Goal: Book appointment/travel/reservation

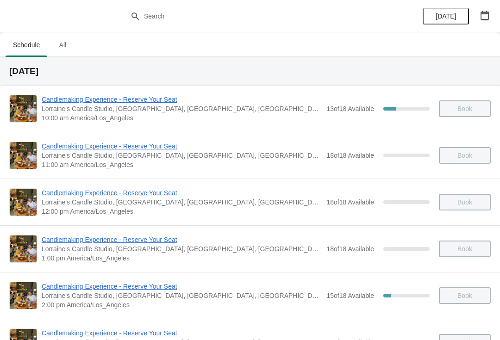
click at [483, 17] on icon "button" at bounding box center [484, 15] width 9 height 9
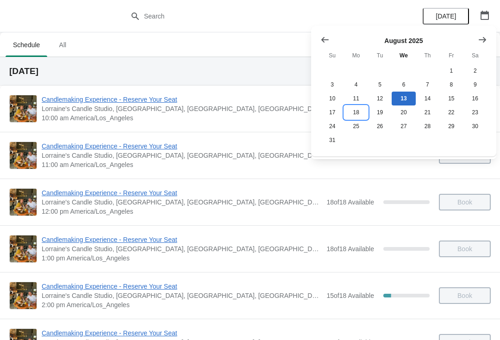
click at [354, 111] on button "18" at bounding box center [356, 112] width 24 height 14
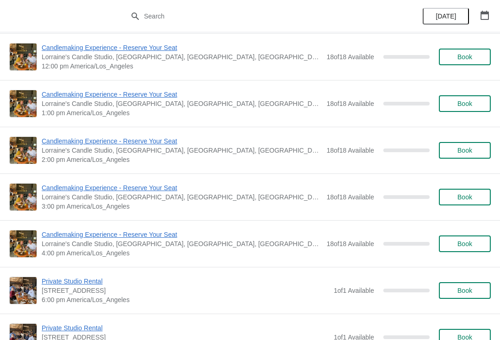
scroll to position [170, 0]
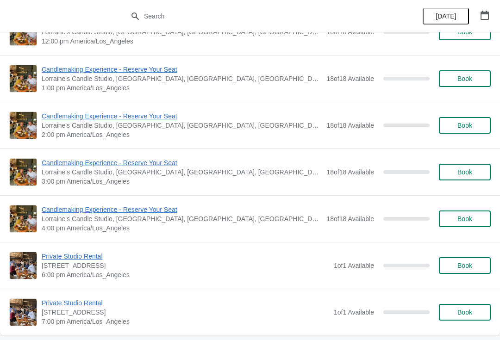
click at [468, 123] on span "Book" at bounding box center [464, 125] width 15 height 7
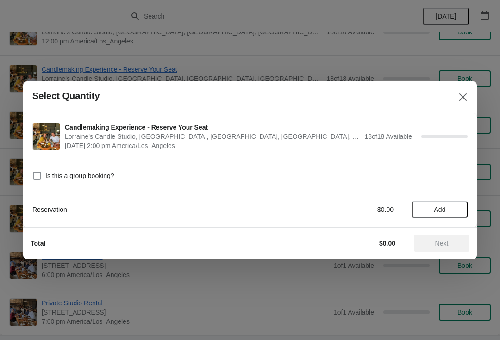
click at [439, 204] on button "Add" at bounding box center [440, 209] width 56 height 17
click at [458, 205] on icon at bounding box center [456, 209] width 10 height 10
click at [459, 206] on icon at bounding box center [456, 209] width 10 height 10
click at [459, 208] on icon at bounding box center [456, 209] width 10 height 10
click at [445, 241] on span "Next" at bounding box center [441, 243] width 13 height 7
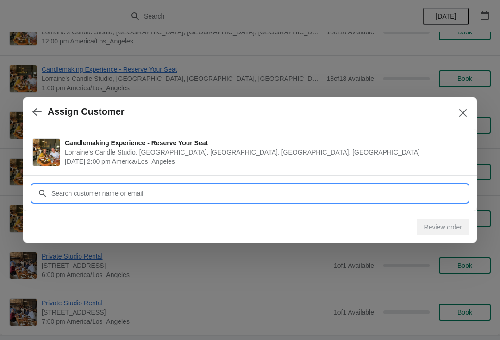
click at [363, 197] on input "Customer" at bounding box center [259, 193] width 416 height 17
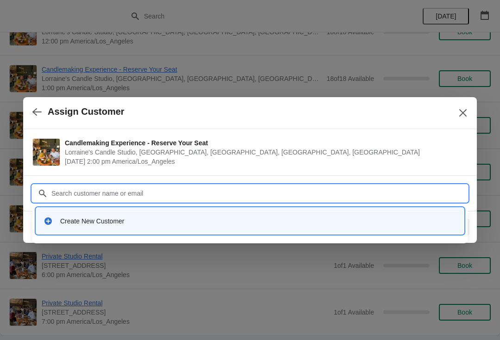
click at [143, 218] on div "Create New Customer" at bounding box center [258, 220] width 396 height 9
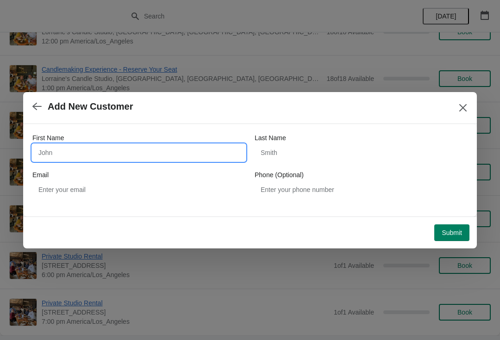
click at [130, 156] on input "First Name" at bounding box center [138, 152] width 213 height 17
type input "[PERSON_NAME]"
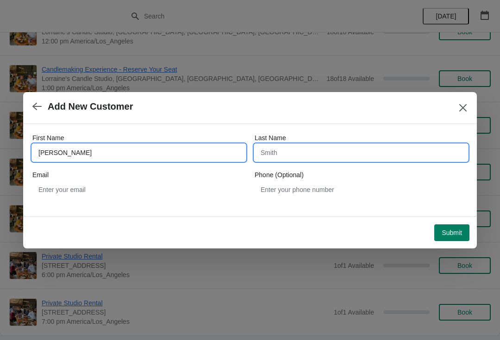
click at [308, 150] on input "Last Name" at bounding box center [360, 152] width 213 height 17
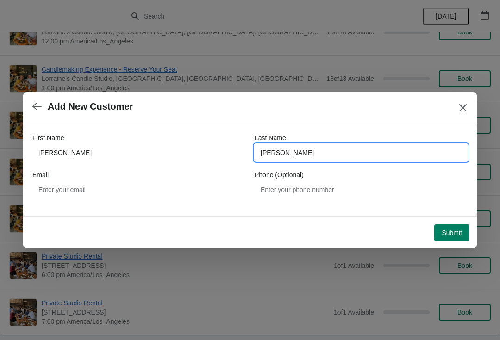
type input "[PERSON_NAME]"
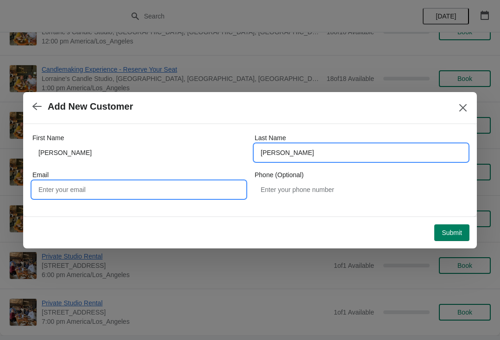
click at [83, 196] on input "Email" at bounding box center [138, 189] width 213 height 17
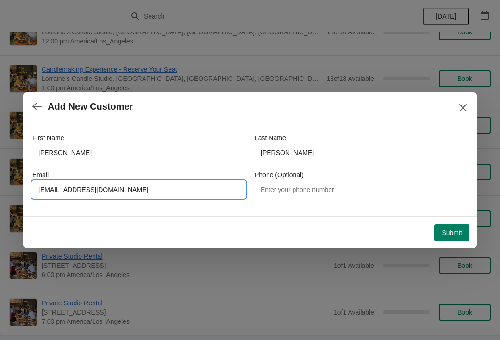
type input "[EMAIL_ADDRESS][DOMAIN_NAME]"
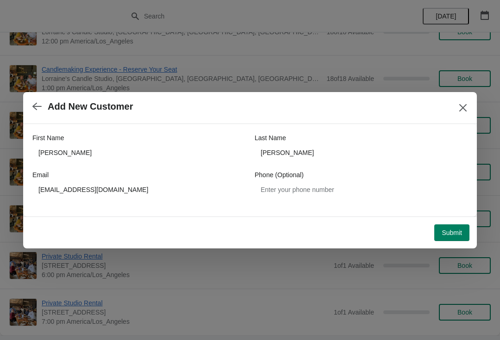
click at [448, 238] on button "Submit" at bounding box center [451, 232] width 35 height 17
